Goal: Check status

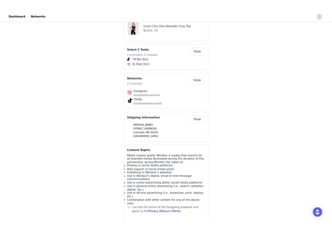
scroll to position [431, 0]
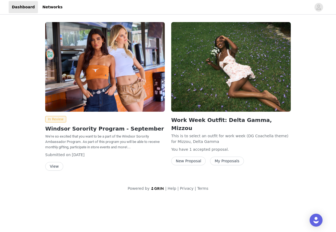
click at [214, 157] on button "My Proposals" at bounding box center [227, 161] width 34 height 9
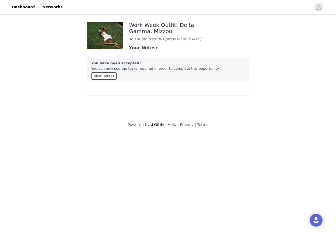
click at [108, 80] on button "View Details" at bounding box center [103, 75] width 25 height 7
